Goal: Task Accomplishment & Management: Use online tool/utility

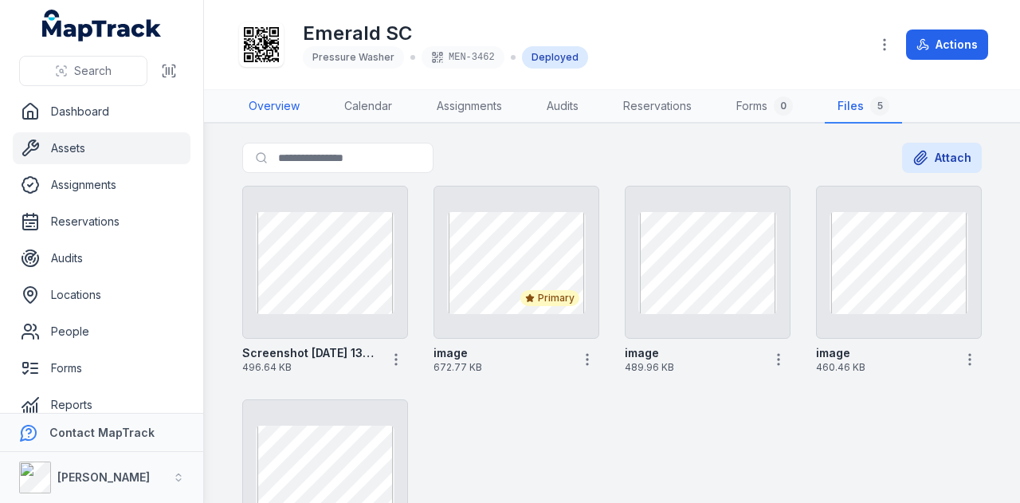
click at [265, 116] on link "Overview" at bounding box center [274, 106] width 77 height 33
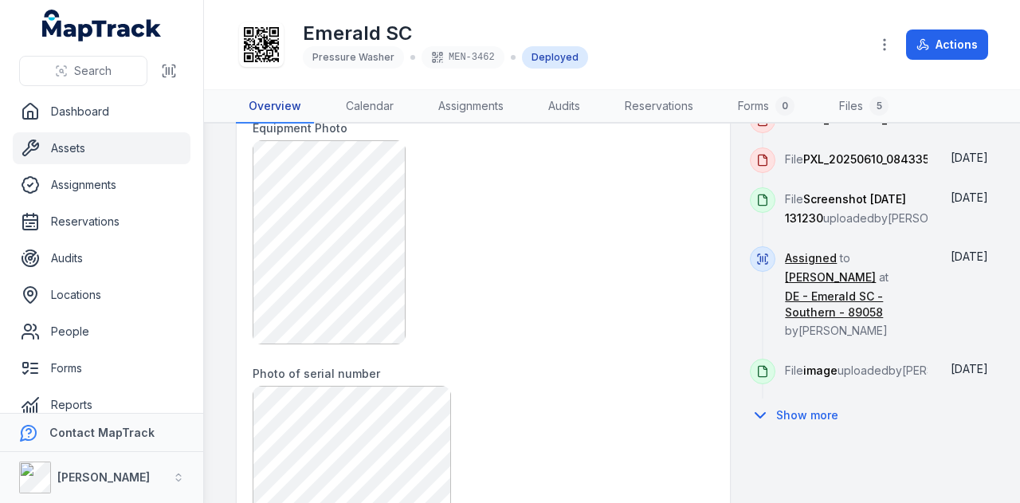
scroll to position [957, 0]
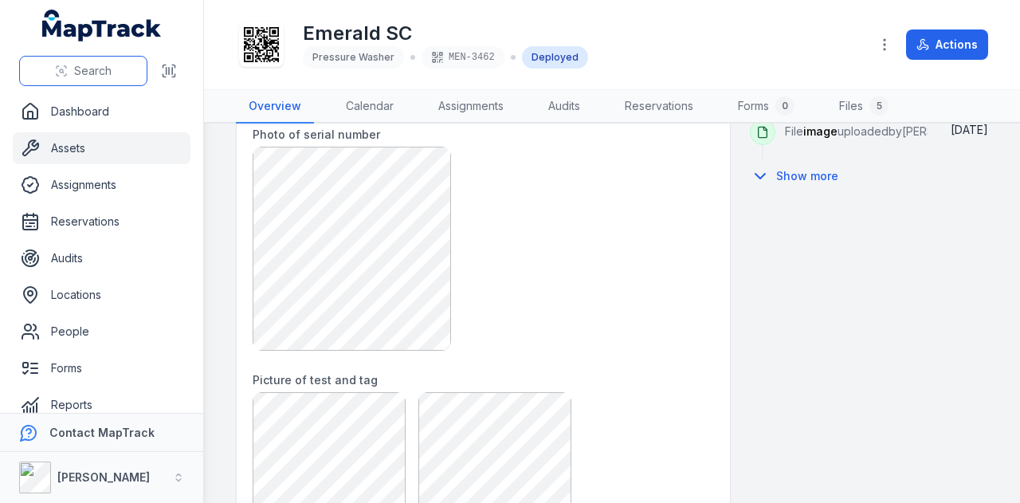
click at [99, 63] on span "Search" at bounding box center [92, 71] width 37 height 16
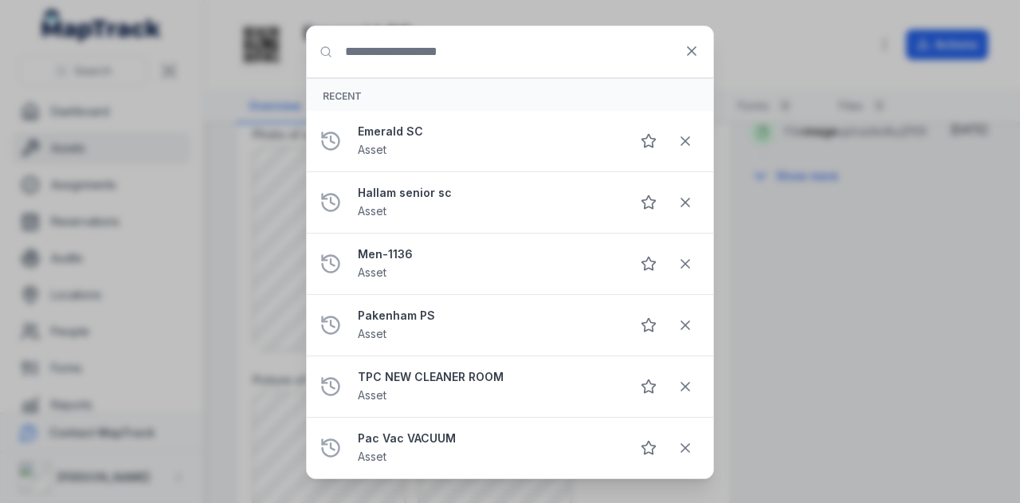
click at [507, 58] on input "Search for anything" at bounding box center [510, 51] width 407 height 51
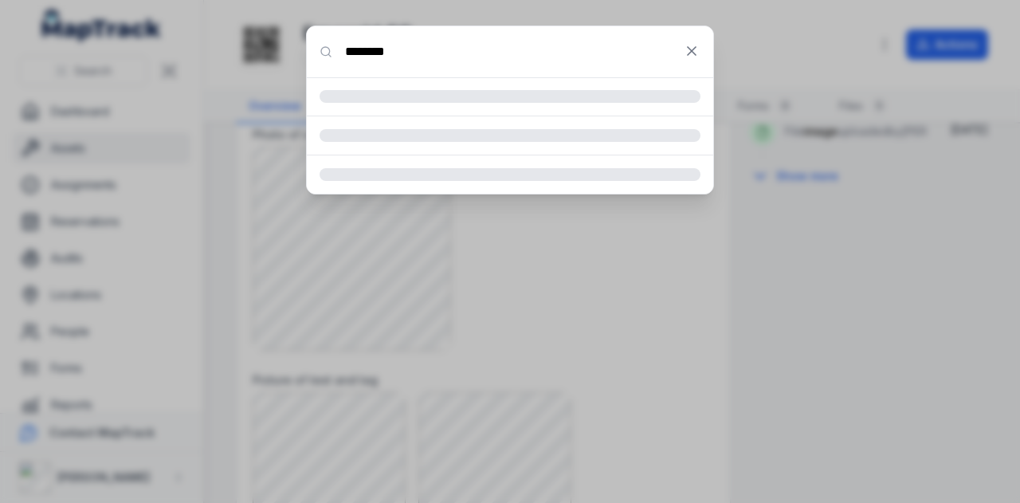
type input "********"
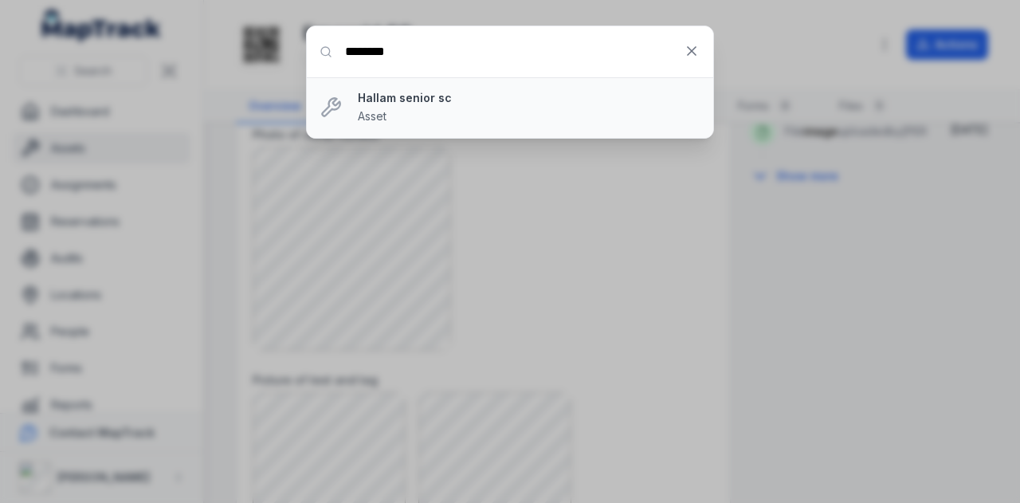
click at [434, 98] on strong "Hallam senior sc" at bounding box center [529, 98] width 343 height 16
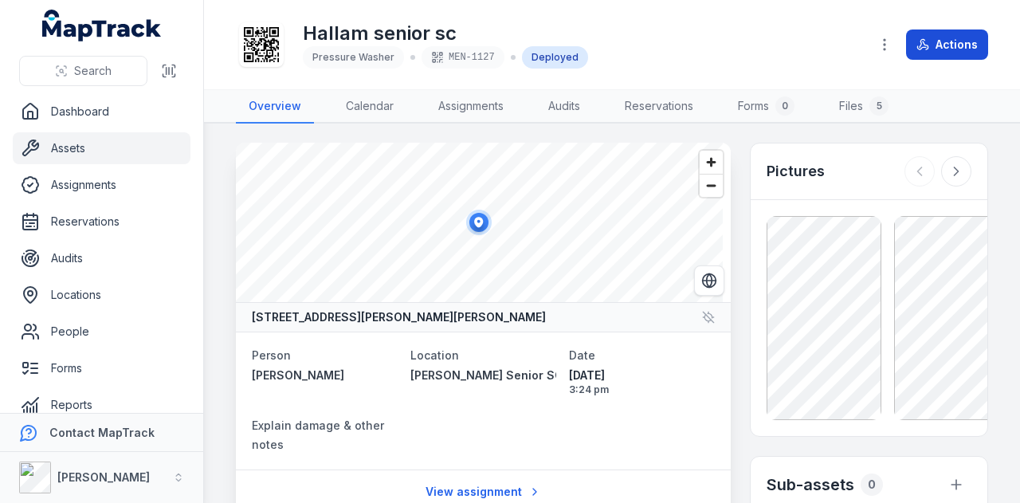
click at [965, 41] on button "Actions" at bounding box center [947, 44] width 82 height 30
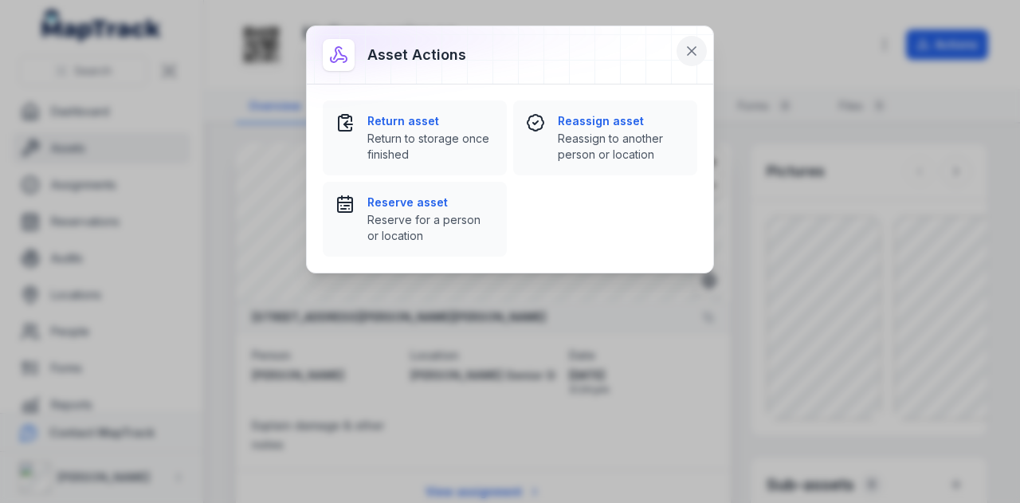
click at [694, 39] on button at bounding box center [692, 51] width 30 height 30
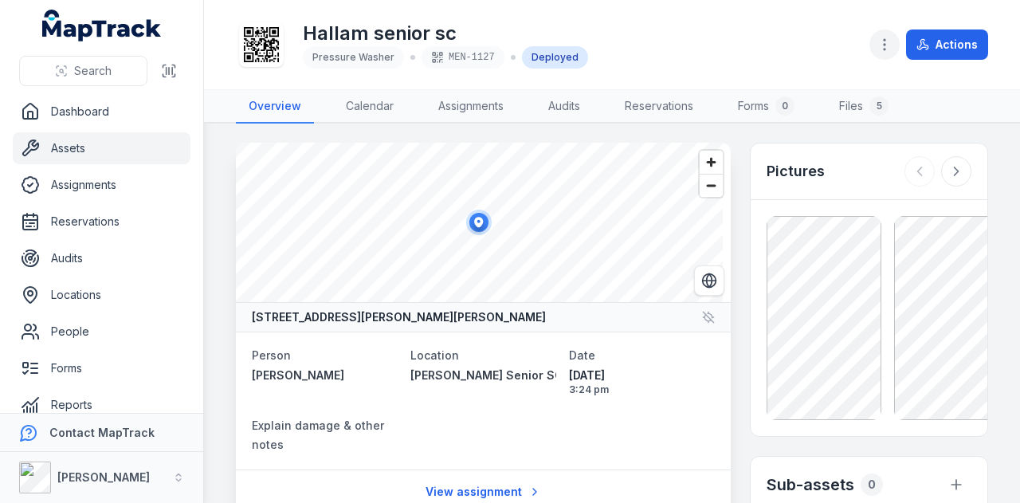
click at [886, 52] on icon "button" at bounding box center [885, 45] width 16 height 16
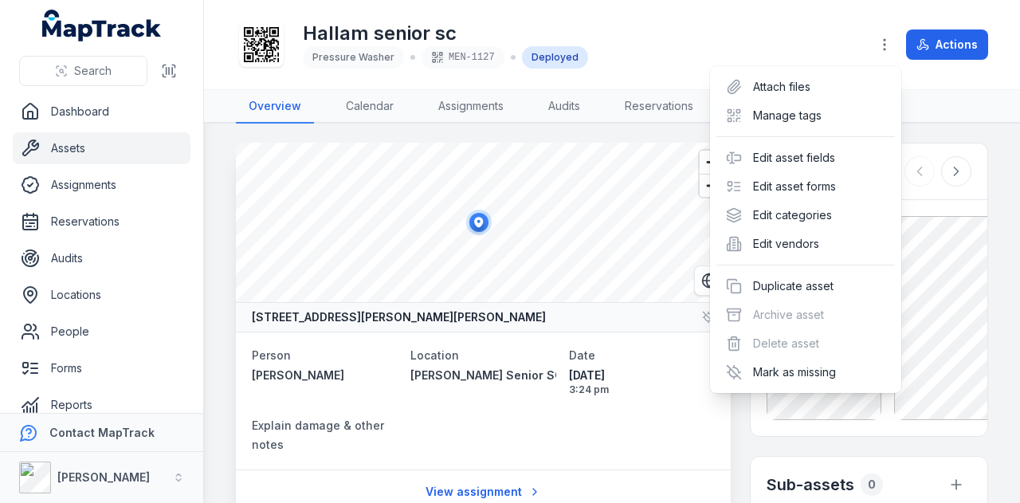
click at [944, 57] on div "Actions" at bounding box center [929, 44] width 119 height 30
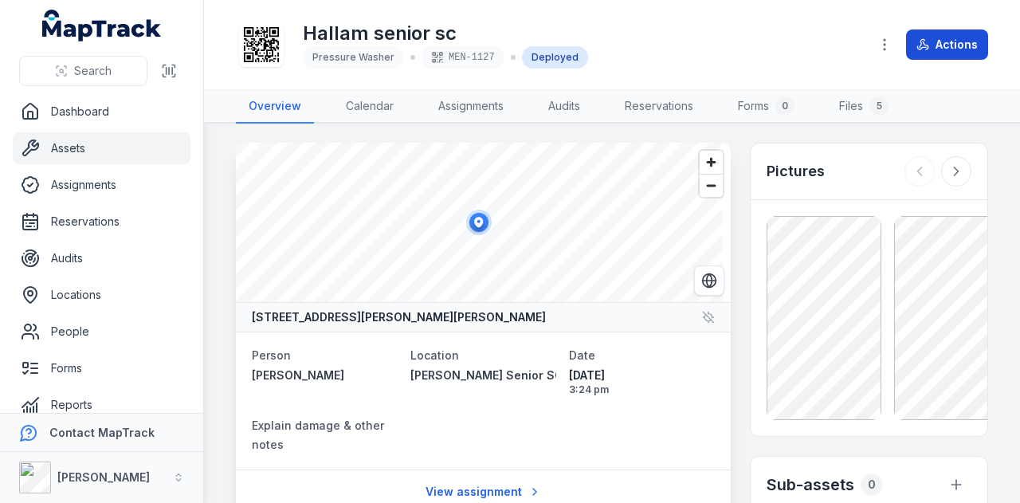
click at [945, 53] on button "Actions" at bounding box center [947, 44] width 82 height 30
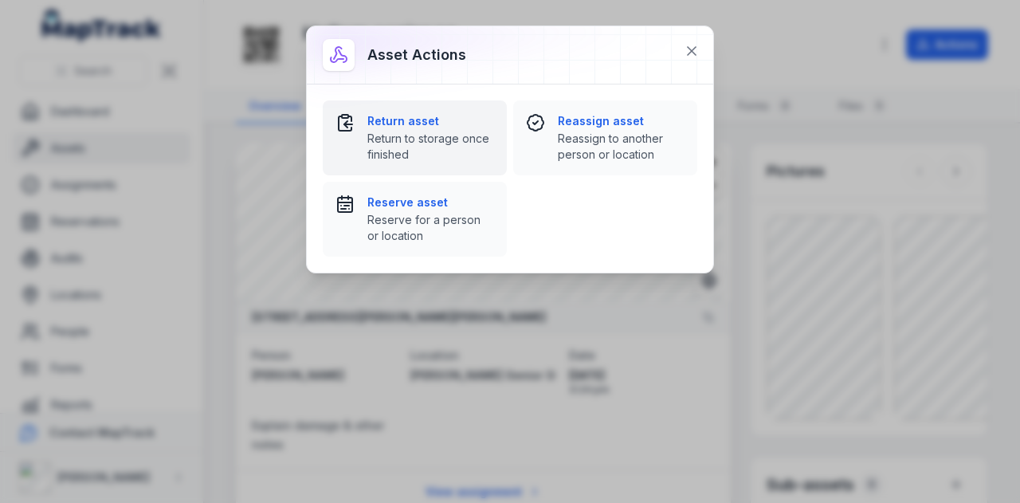
click at [410, 146] on span "Return to storage once finished" at bounding box center [430, 147] width 127 height 32
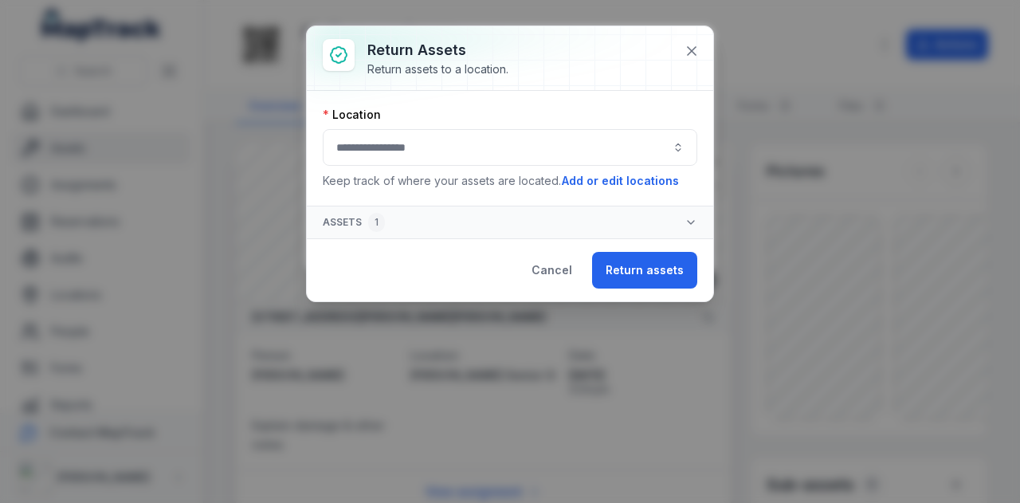
click at [422, 124] on div "Location Keep track of where your assets are located. Add or edit locations" at bounding box center [510, 148] width 375 height 83
click at [415, 141] on button "button" at bounding box center [510, 147] width 375 height 37
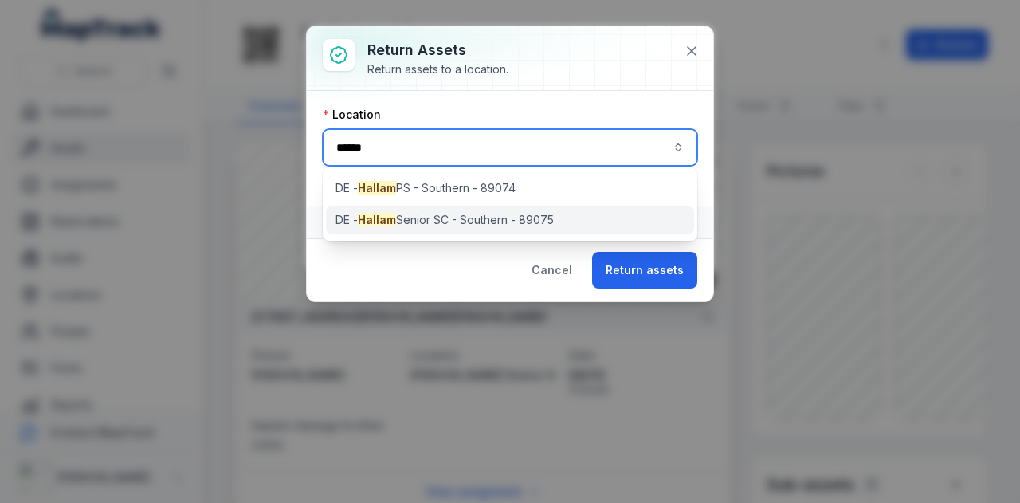
type input "******"
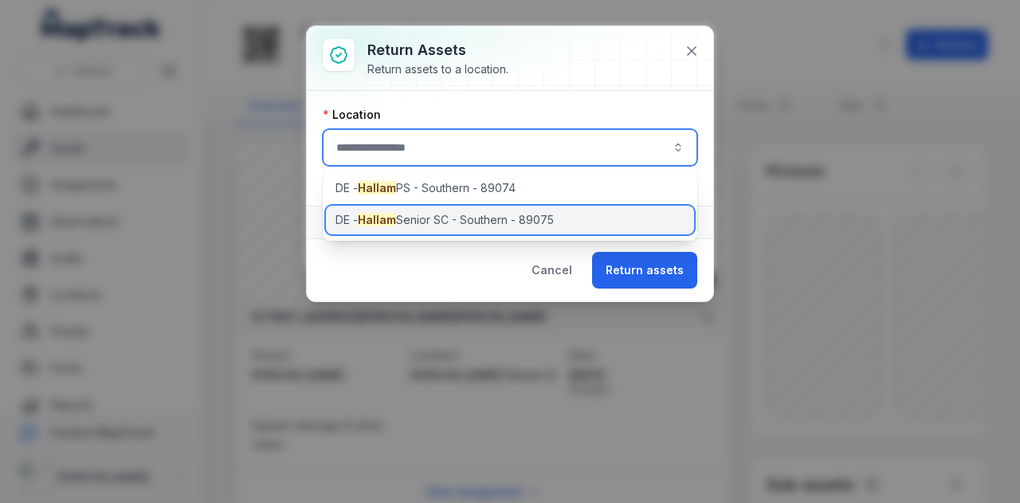
click at [482, 219] on span "[PERSON_NAME] Senior SC - Southern - 89075" at bounding box center [445, 220] width 218 height 16
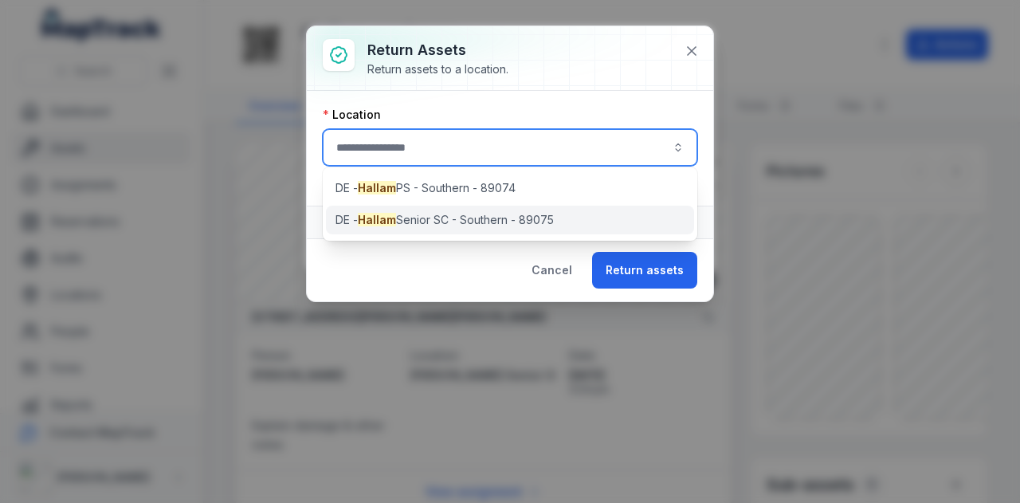
type input "**********"
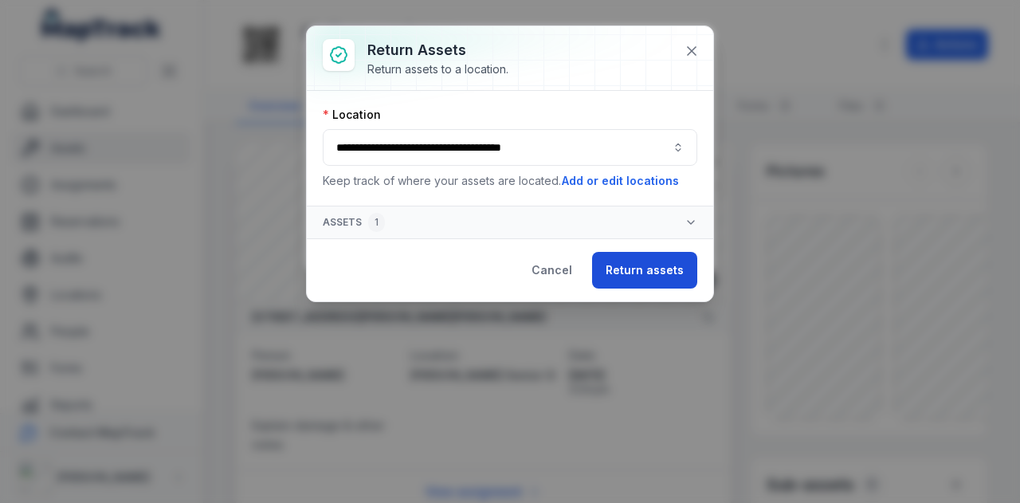
click at [679, 271] on button "Return assets" at bounding box center [644, 270] width 105 height 37
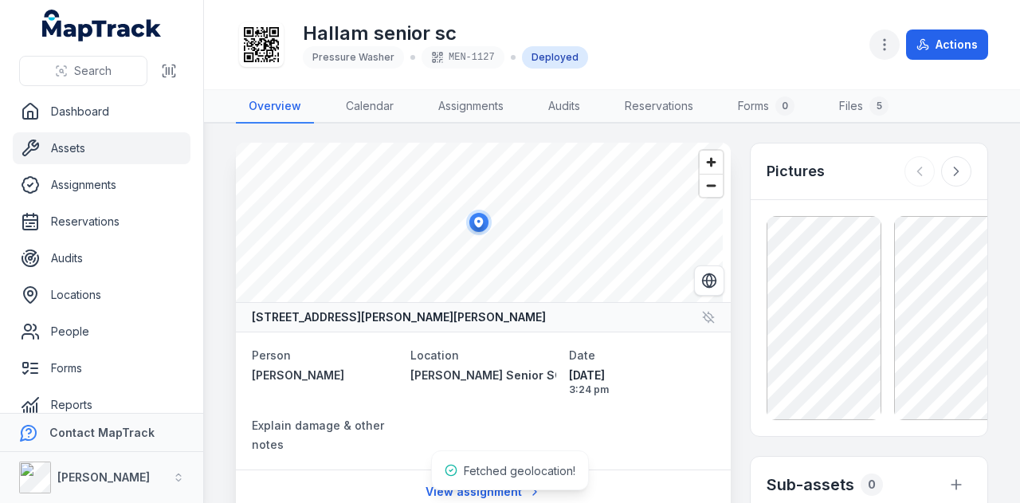
click at [889, 37] on icon "button" at bounding box center [885, 45] width 16 height 16
